Goal: Find specific page/section: Find specific page/section

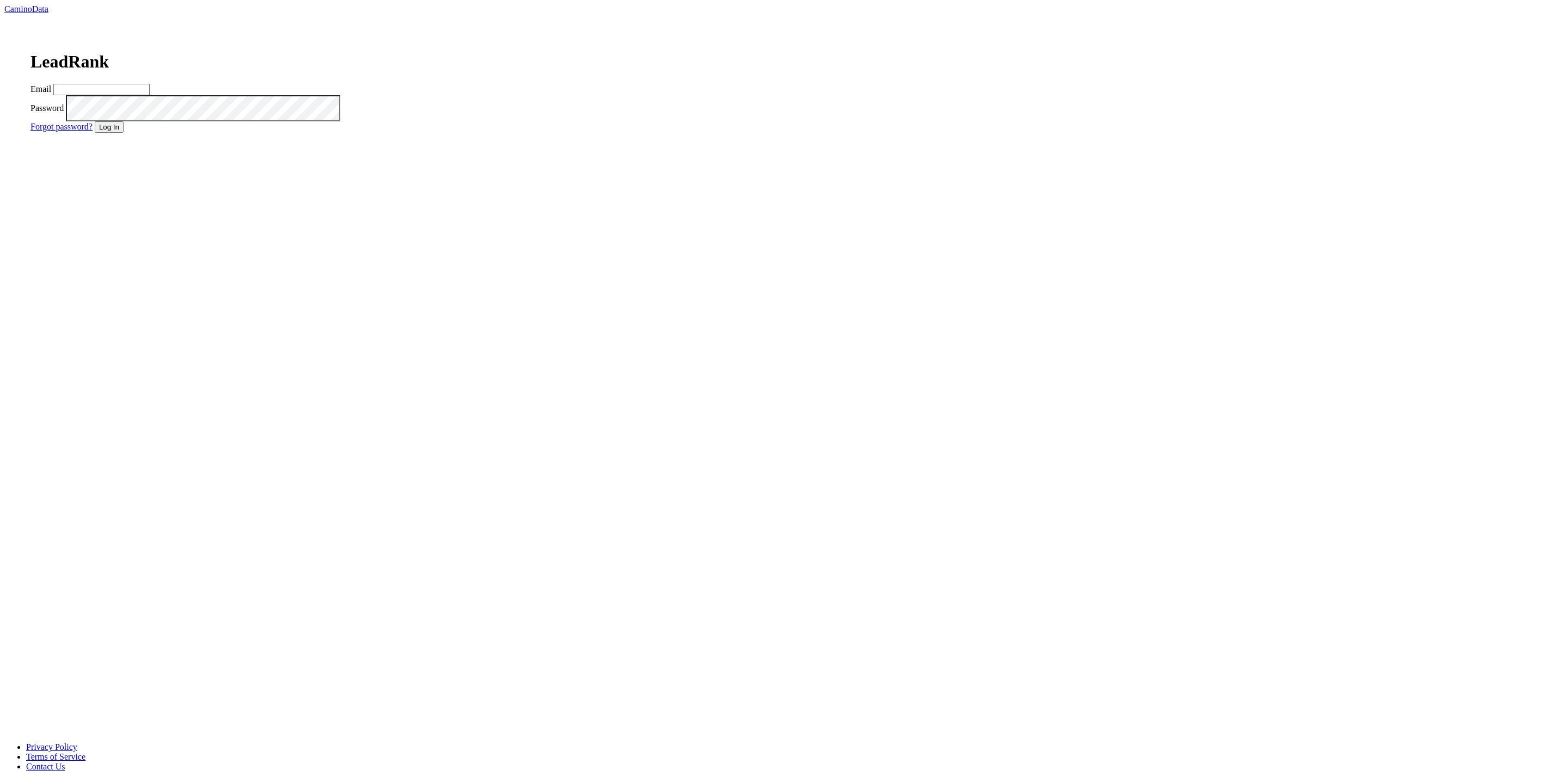
click at [150, 95] on input "Email" at bounding box center [101, 89] width 96 height 11
type input "matt@dumol.com"
click at [383, 159] on div "LeadRank Email matt@dumol.com Password Forgot password? Log In" at bounding box center [194, 86] width 379 height 144
click at [123, 133] on button "Log In" at bounding box center [109, 127] width 29 height 11
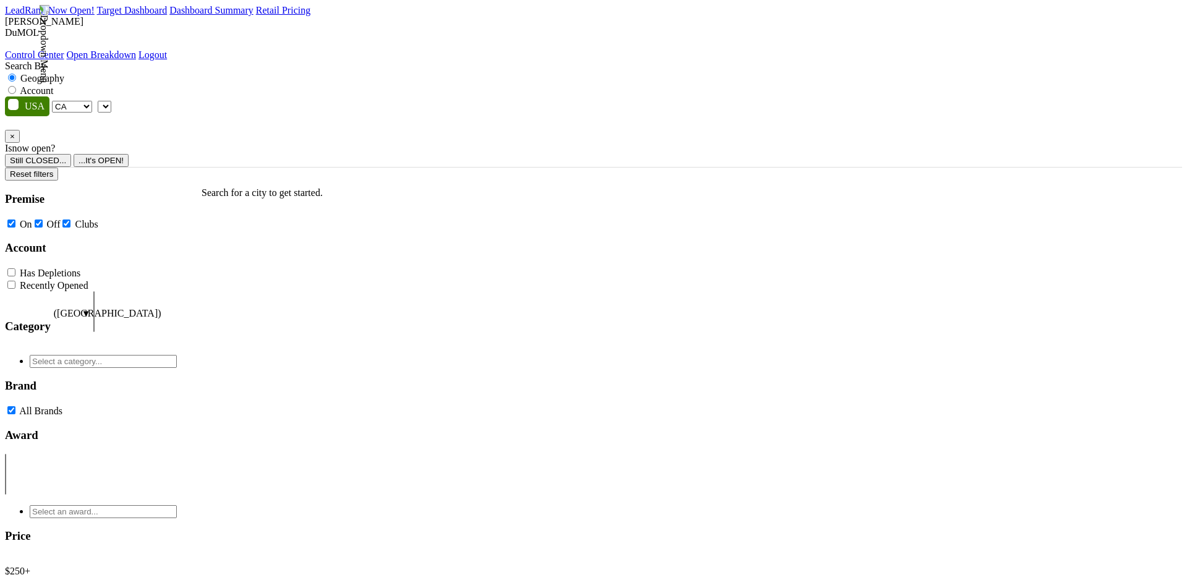
select select "CA"
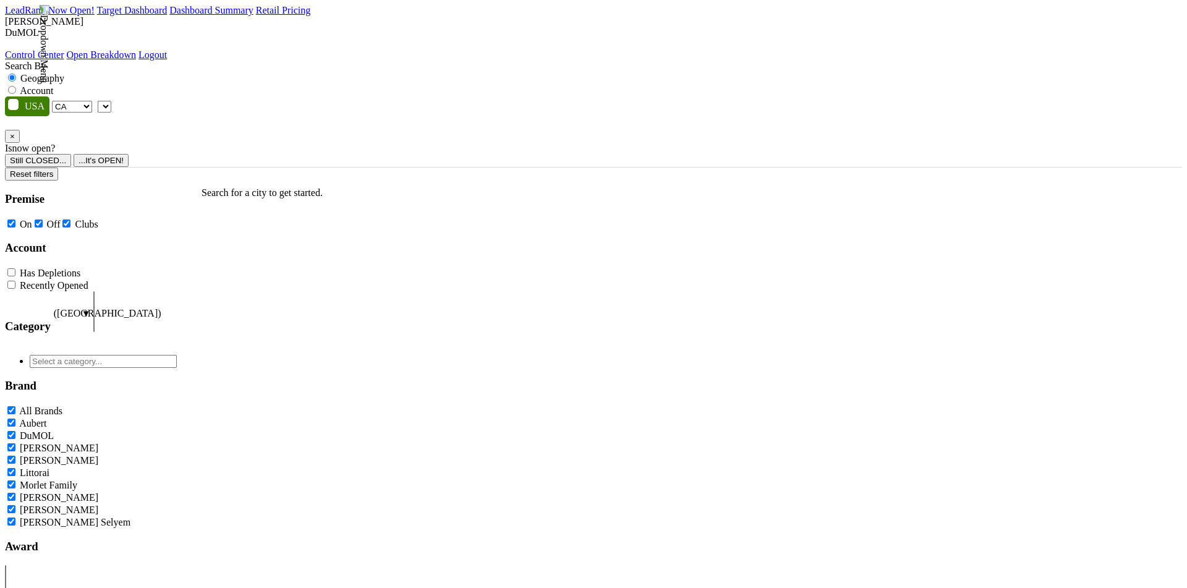
click at [53, 85] on label "Account" at bounding box center [36, 90] width 33 height 11
click at [16, 86] on input "Account" at bounding box center [12, 90] width 8 height 8
radio input "true"
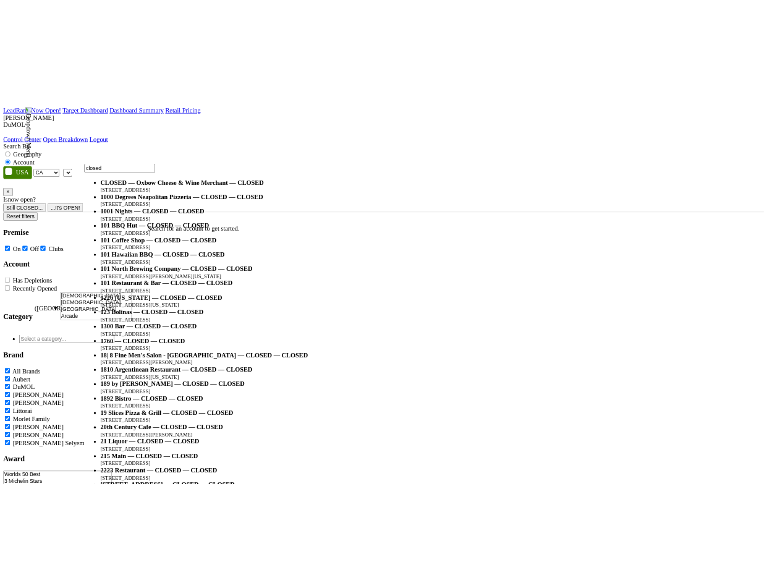
scroll to position [151, 0]
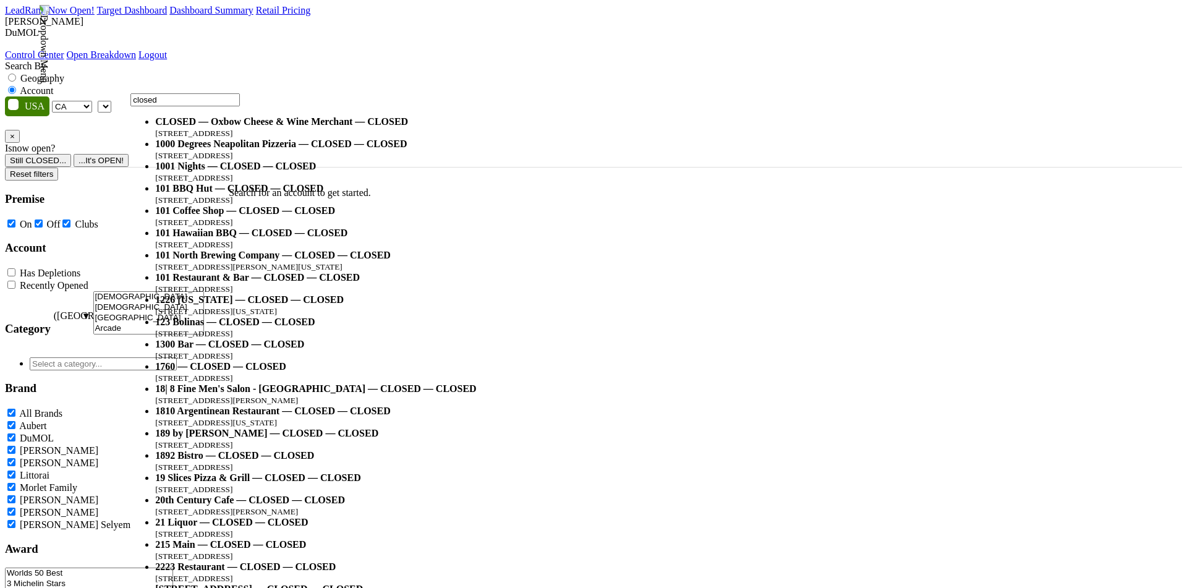
type input "closed"
select select "336152"
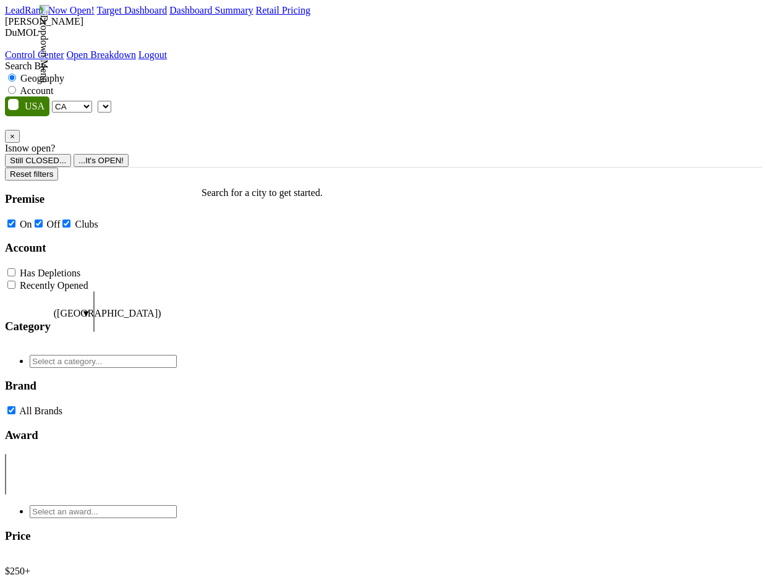
select select "CA"
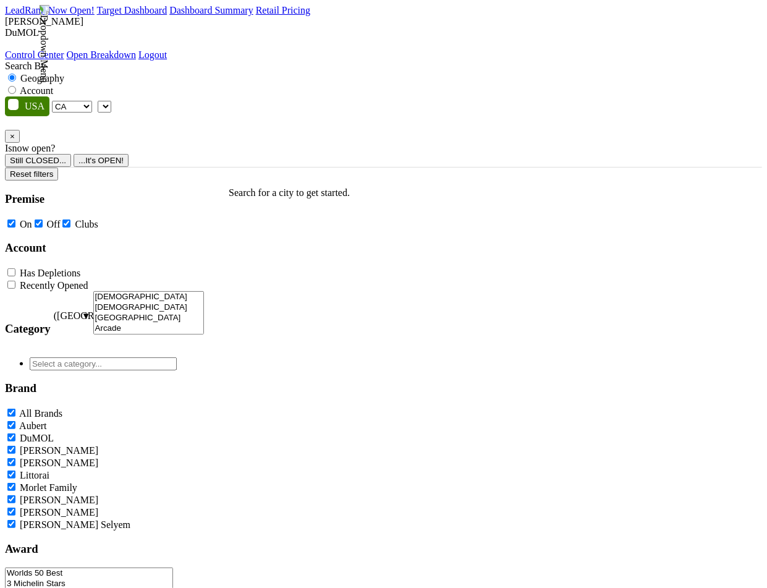
click at [53, 85] on label "Account" at bounding box center [36, 90] width 33 height 11
click at [16, 86] on input "Account" at bounding box center [12, 90] width 8 height 8
radio input "true"
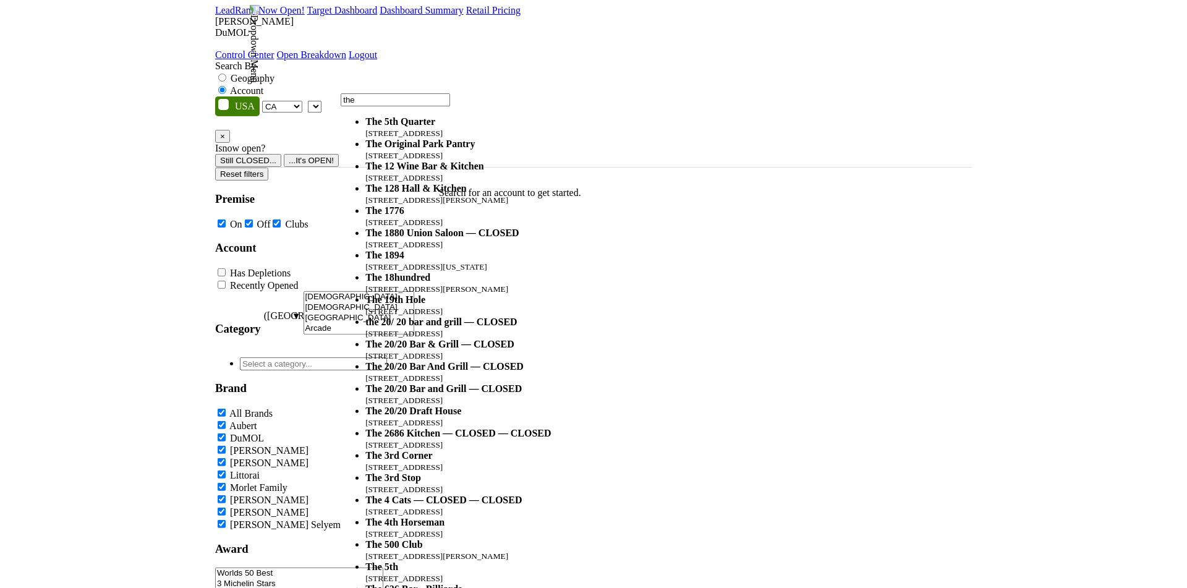
scroll to position [90, 0]
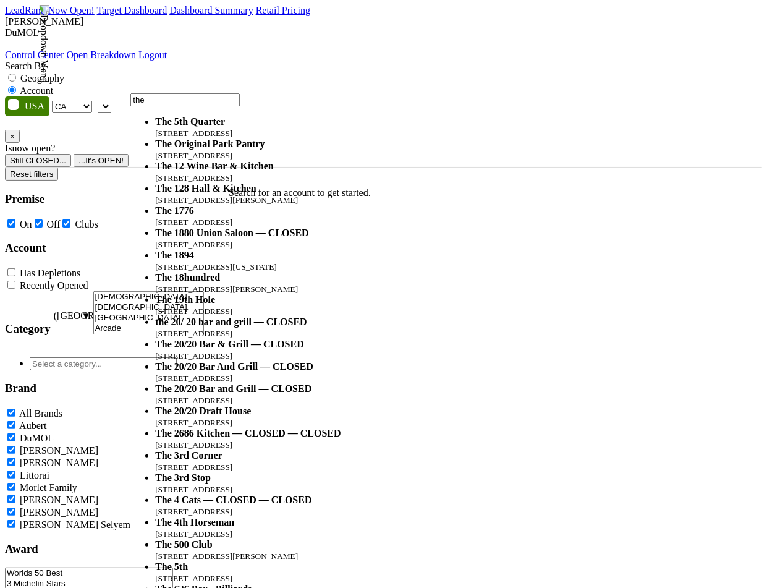
type input "the"
select select "59212"
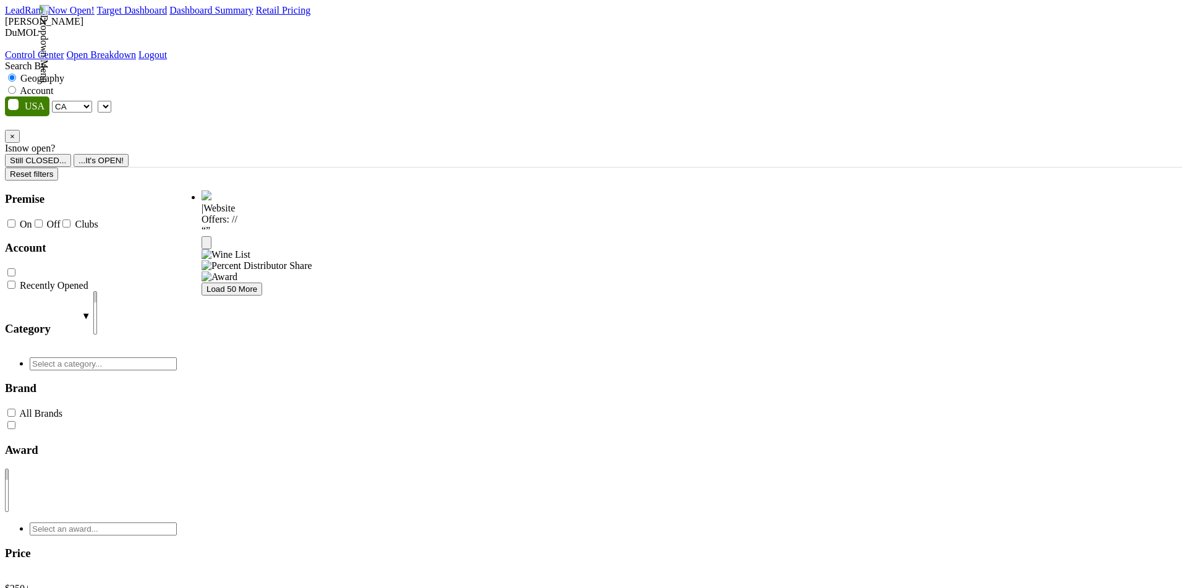
select select "CA"
click at [53, 85] on label "Account" at bounding box center [36, 90] width 33 height 11
click at [16, 86] on input "Account" at bounding box center [12, 90] width 8 height 8
radio input "true"
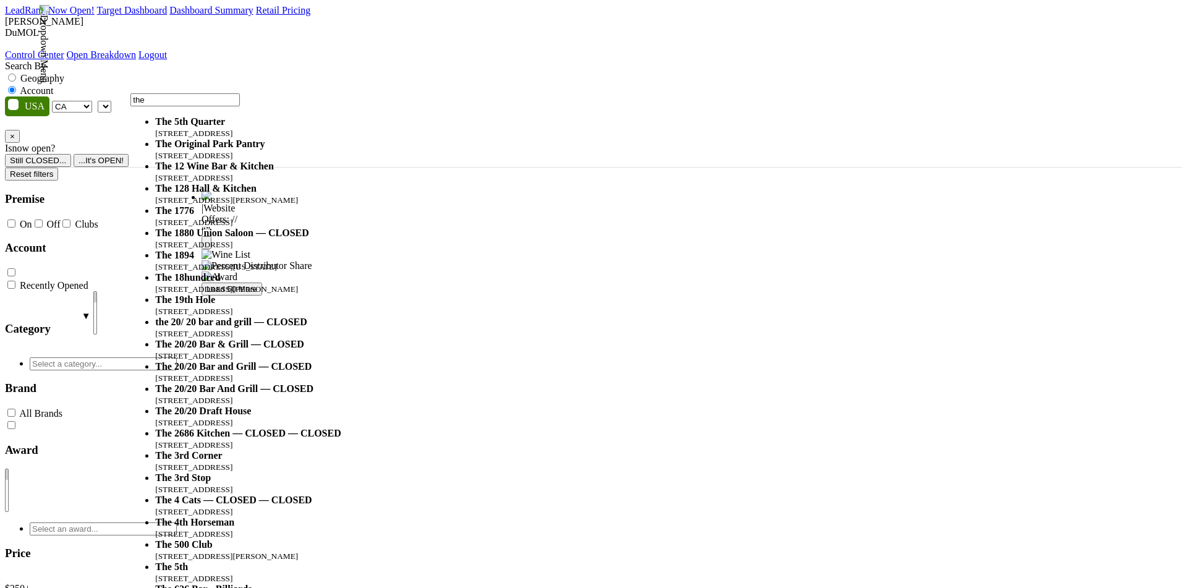
type input "the"
select select "59212"
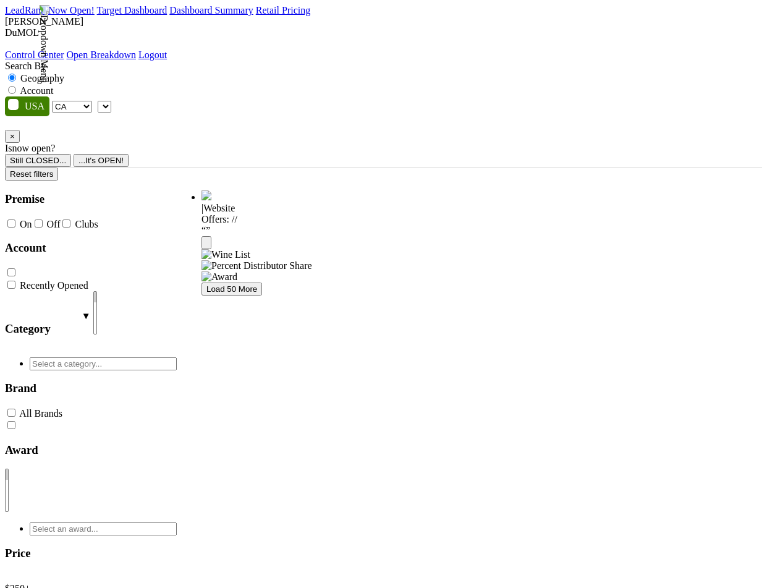
select select "CA"
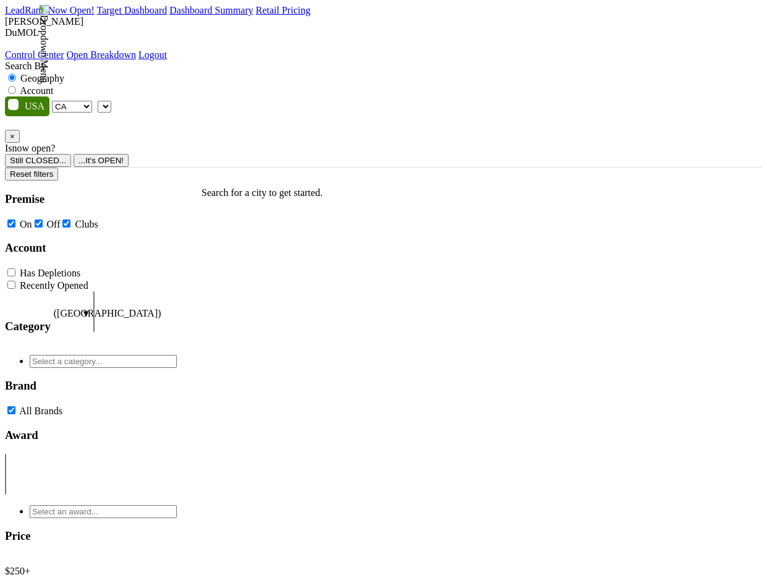
select select "CA"
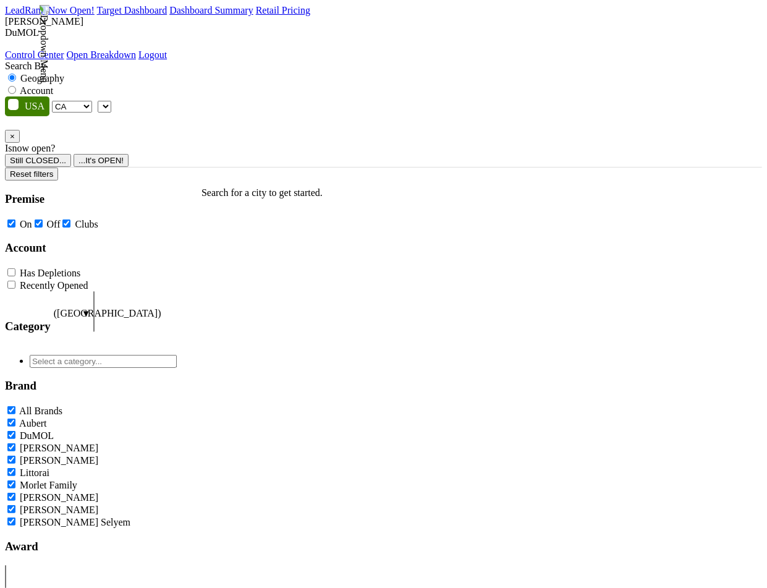
click at [53, 85] on label "Account" at bounding box center [36, 90] width 33 height 11
click at [16, 86] on input "Account" at bounding box center [12, 90] width 8 height 8
radio input "true"
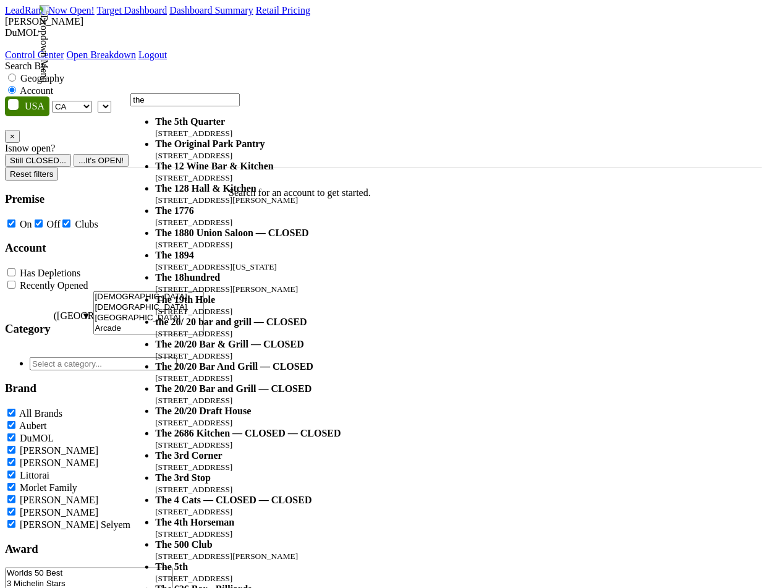
type input "the"
select select "59212"
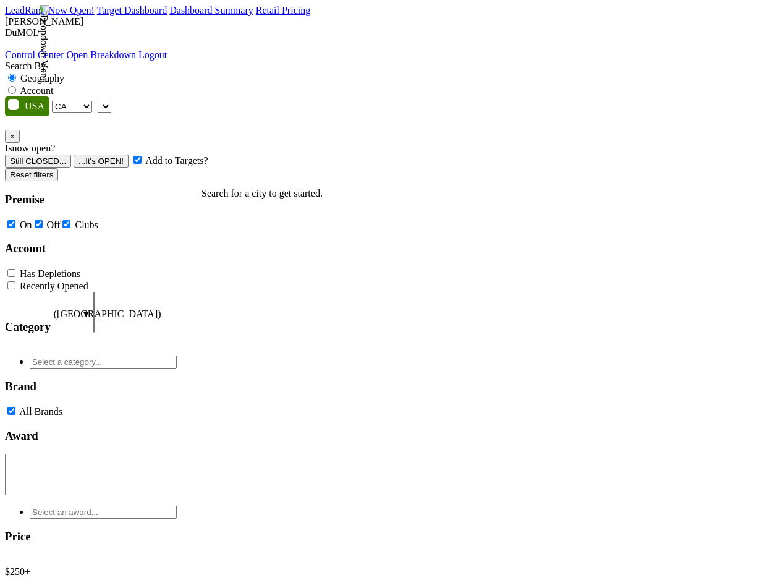
select select "CA"
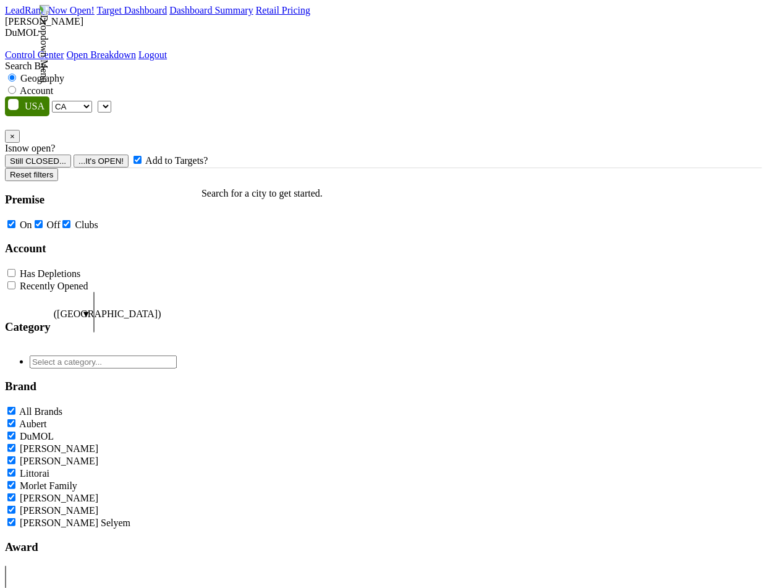
click at [53, 85] on label "Account" at bounding box center [36, 90] width 33 height 11
click at [16, 86] on input "Account" at bounding box center [12, 90] width 8 height 8
radio input "true"
type input "the"
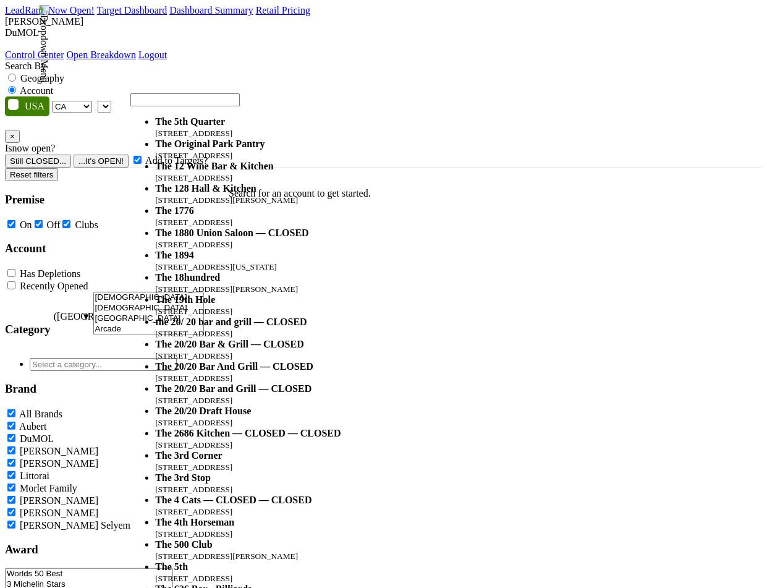
select select "59212"
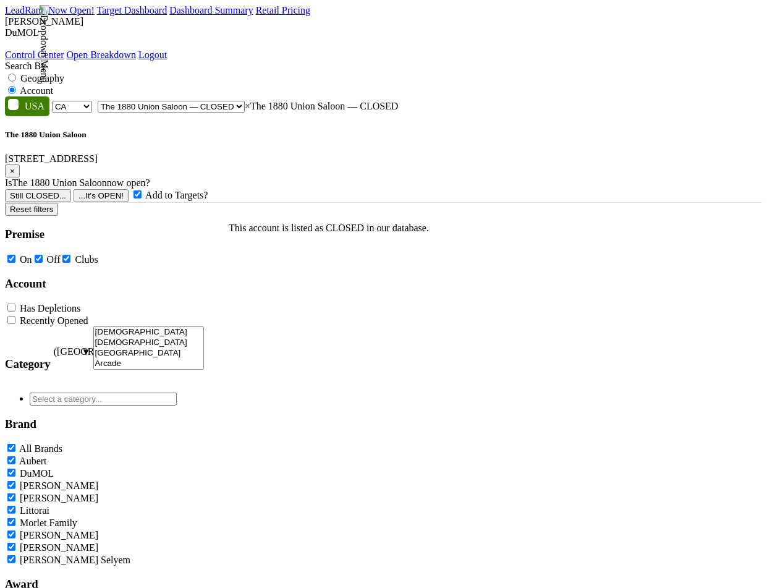
click at [208, 190] on label "Add to Targets?" at bounding box center [176, 195] width 62 height 11
click at [142, 190] on input "Add to Targets?" at bounding box center [138, 194] width 8 height 8
click at [208, 190] on label "Add to Targets?" at bounding box center [176, 195] width 62 height 11
click at [142, 190] on input "Add to Targets?" at bounding box center [138, 194] width 8 height 8
checkbox input "true"
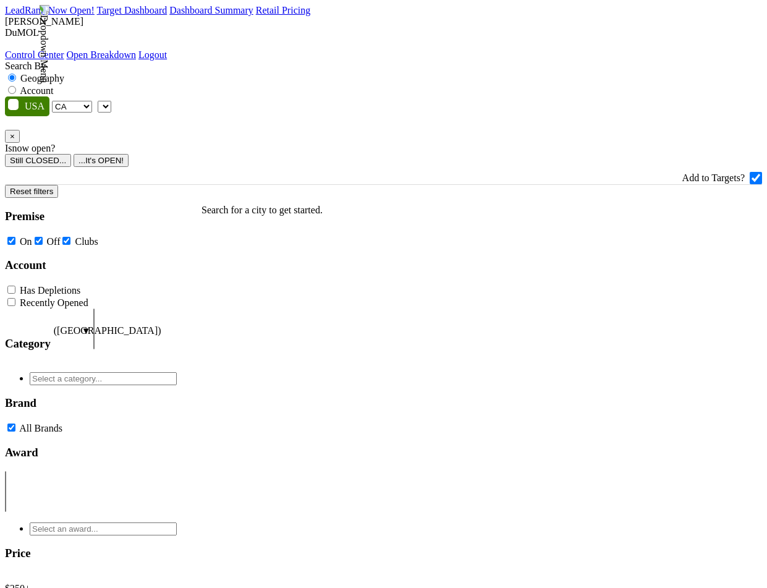
select select "CA"
click at [53, 85] on label "Account" at bounding box center [36, 90] width 33 height 11
click at [16, 86] on input "Account" at bounding box center [12, 90] width 8 height 8
radio input "true"
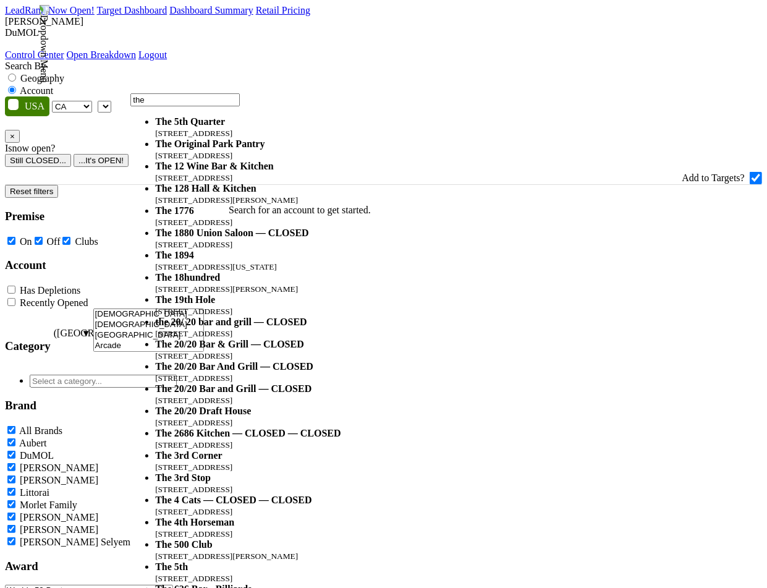
type input "the"
select select "59212"
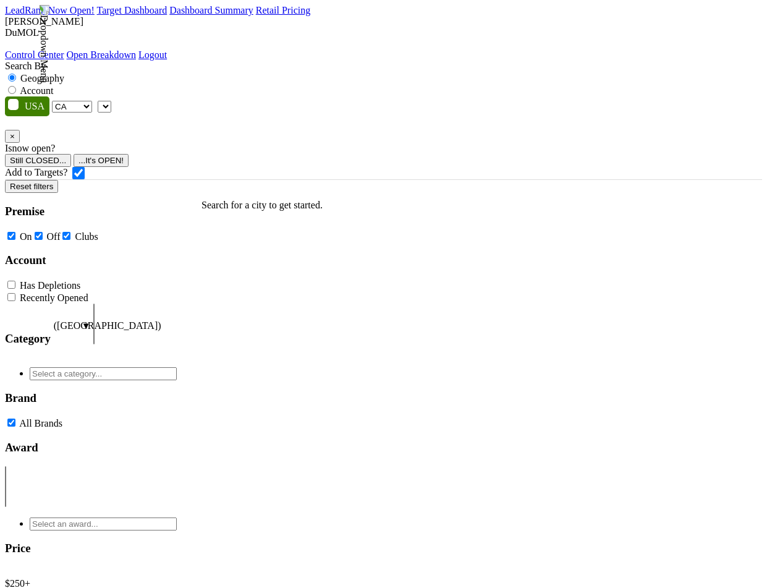
select select "CA"
click at [53, 85] on label "Account" at bounding box center [36, 90] width 33 height 11
click at [16, 86] on input "Account" at bounding box center [12, 90] width 8 height 8
radio input "true"
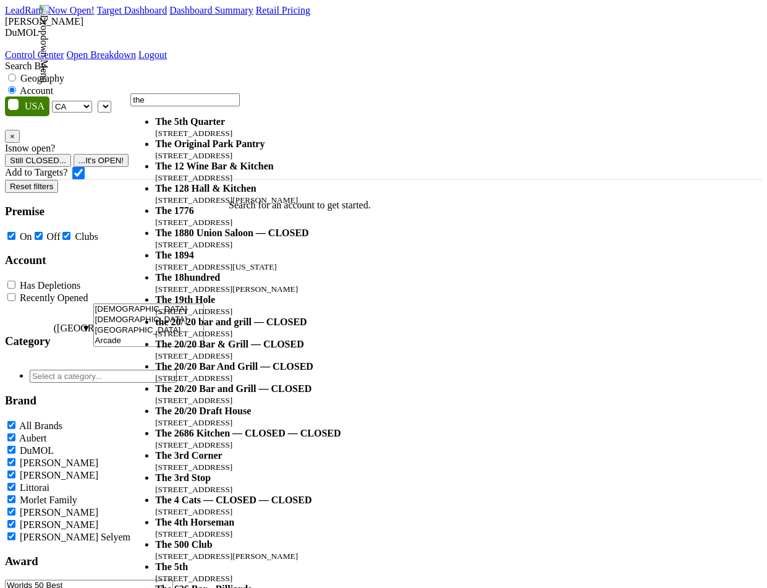
type input "the"
select select "59212"
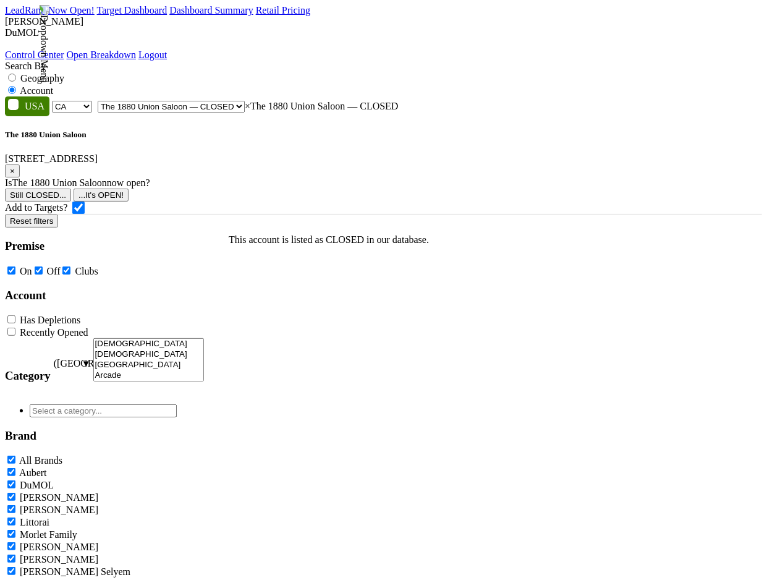
click at [85, 202] on input "Add to Targets?" at bounding box center [78, 208] width 12 height 12
checkbox input "true"
